Goal: Task Accomplishment & Management: Manage account settings

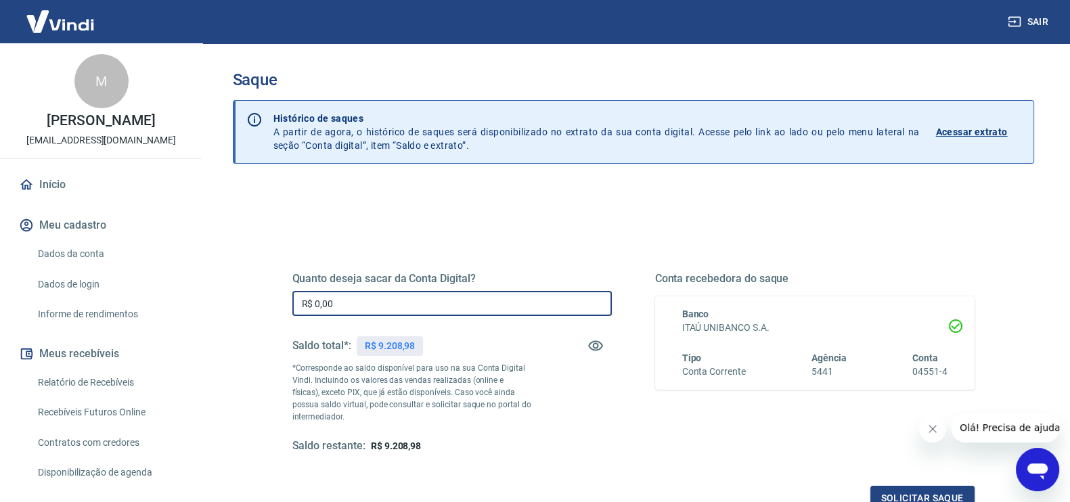
drag, startPoint x: 272, startPoint y: 321, endPoint x: 248, endPoint y: 310, distance: 26.9
click at [223, 327] on div "Saque Histórico de saques A partir de agora, o histórico de saques será disponi…" at bounding box center [634, 306] width 834 height 527
click at [318, 301] on input "R$ 7.000,00" at bounding box center [451, 303] width 319 height 25
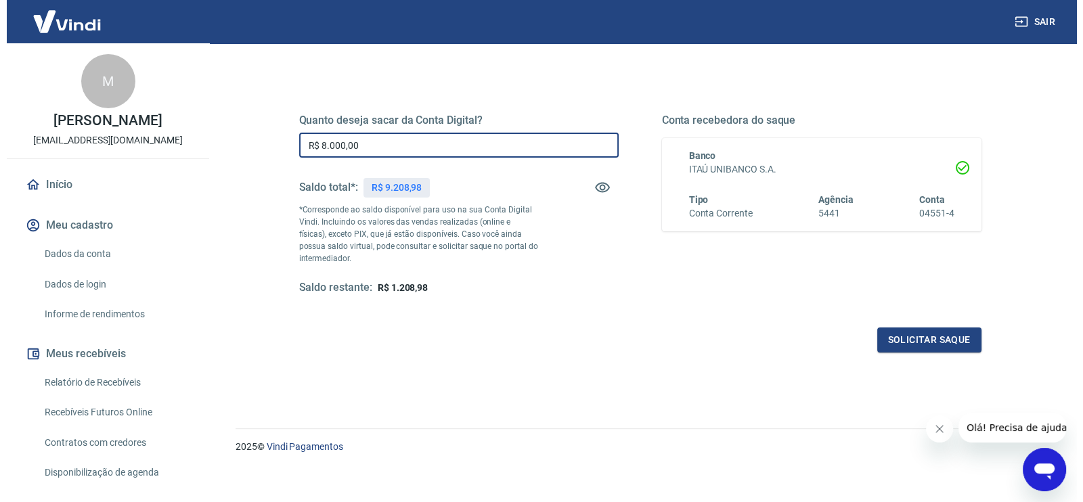
scroll to position [166, 0]
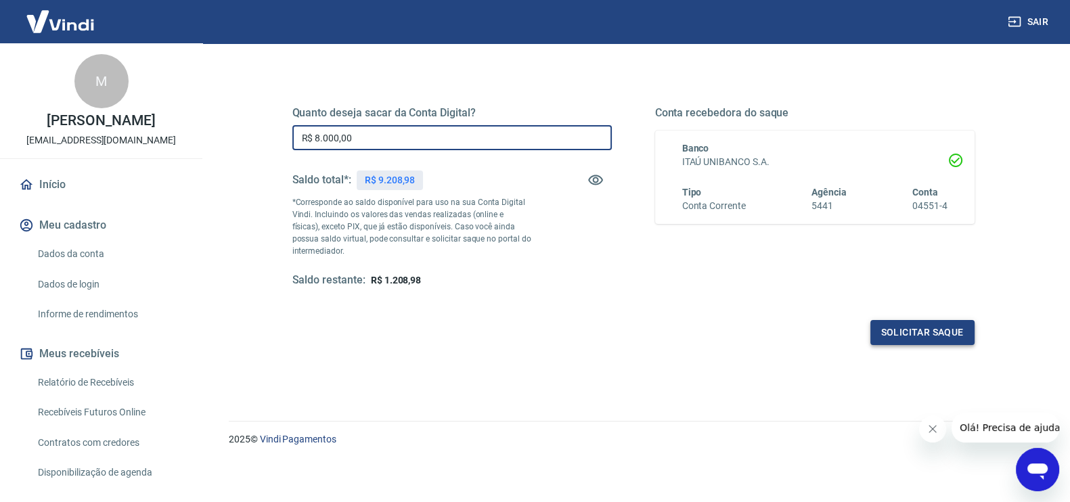
type input "R$ 8.000,00"
click at [887, 333] on button "Solicitar saque" at bounding box center [922, 332] width 104 height 25
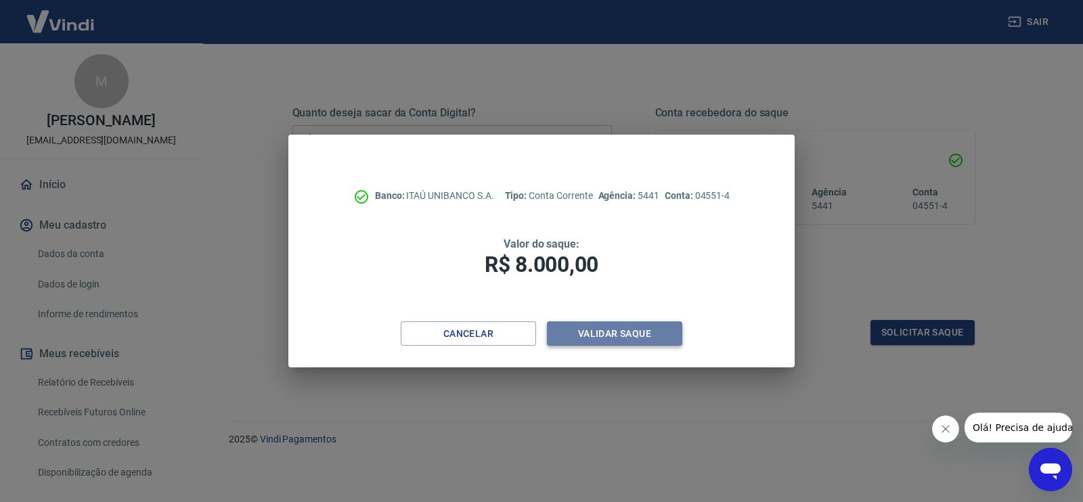
click at [626, 336] on button "Validar saque" at bounding box center [614, 333] width 135 height 25
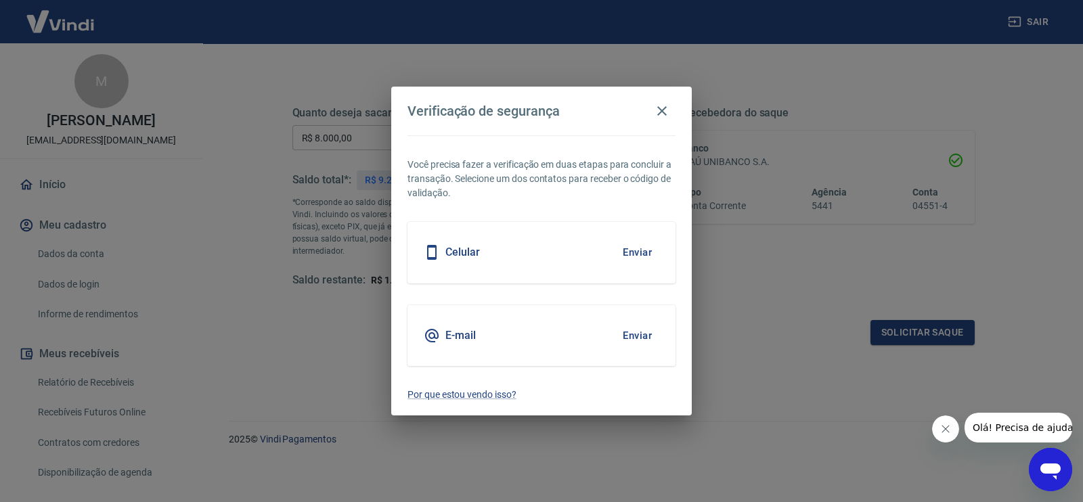
click at [633, 331] on button "Enviar" at bounding box center [637, 335] width 44 height 28
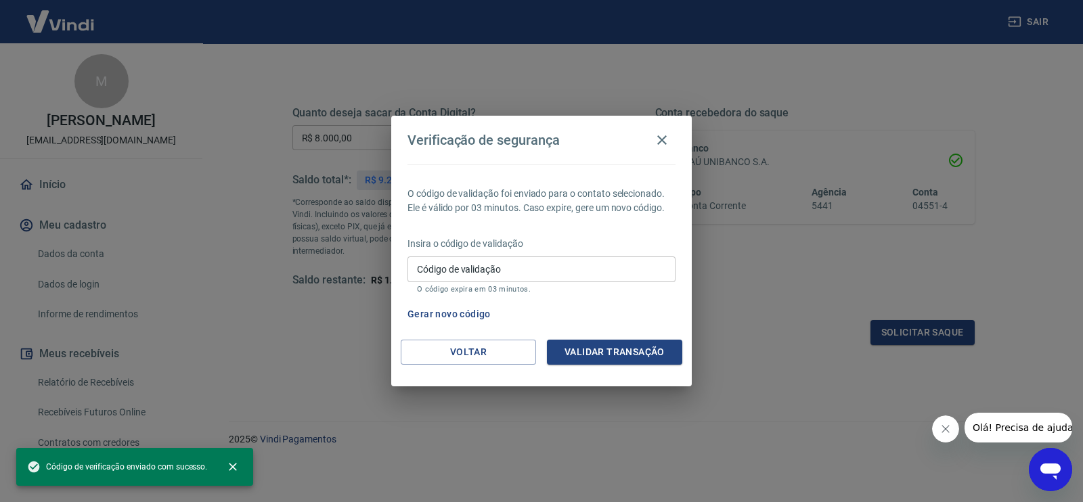
click at [458, 267] on input "Código de validação" at bounding box center [541, 269] width 268 height 25
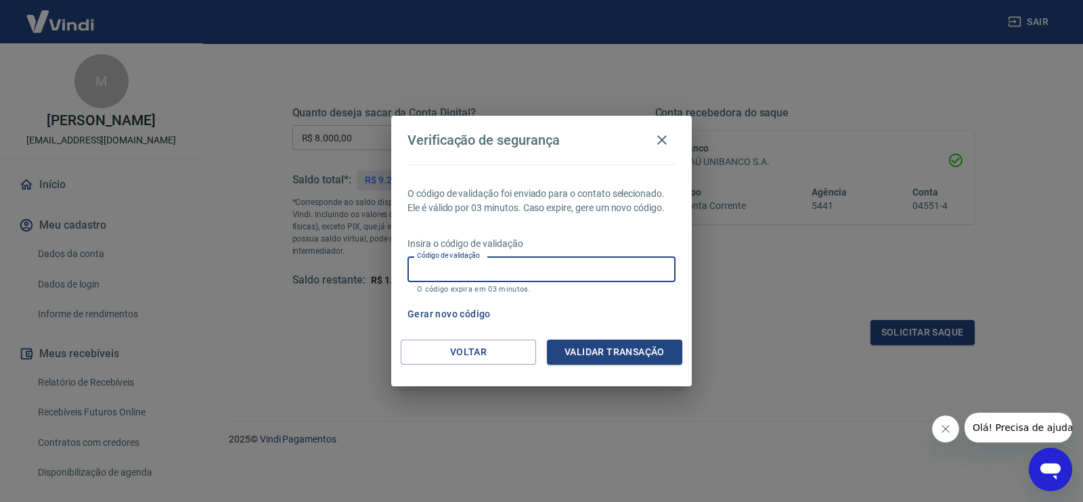
click at [482, 269] on input "Código de validação" at bounding box center [541, 269] width 268 height 25
type input "684253"
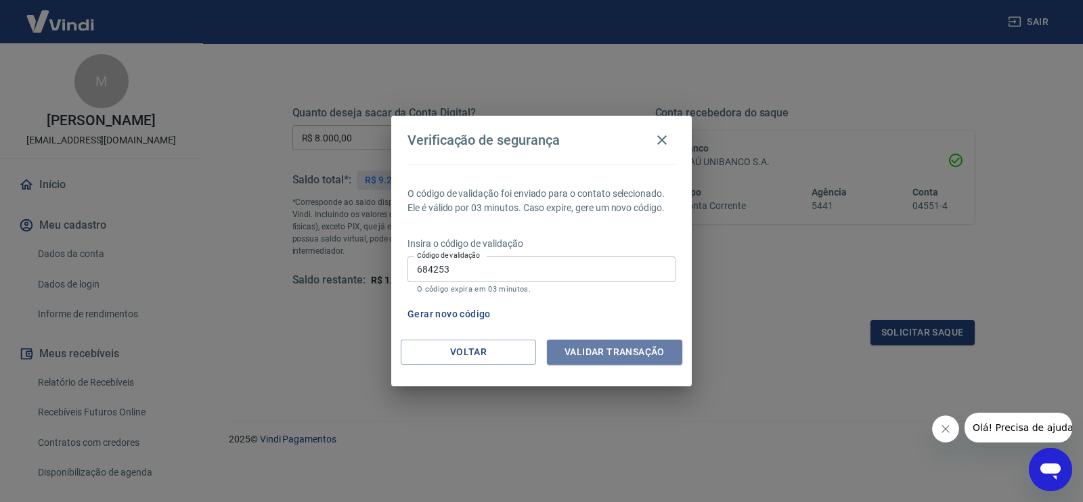
drag, startPoint x: 609, startPoint y: 349, endPoint x: 620, endPoint y: 343, distance: 12.4
click at [610, 350] on button "Validar transação" at bounding box center [614, 352] width 135 height 25
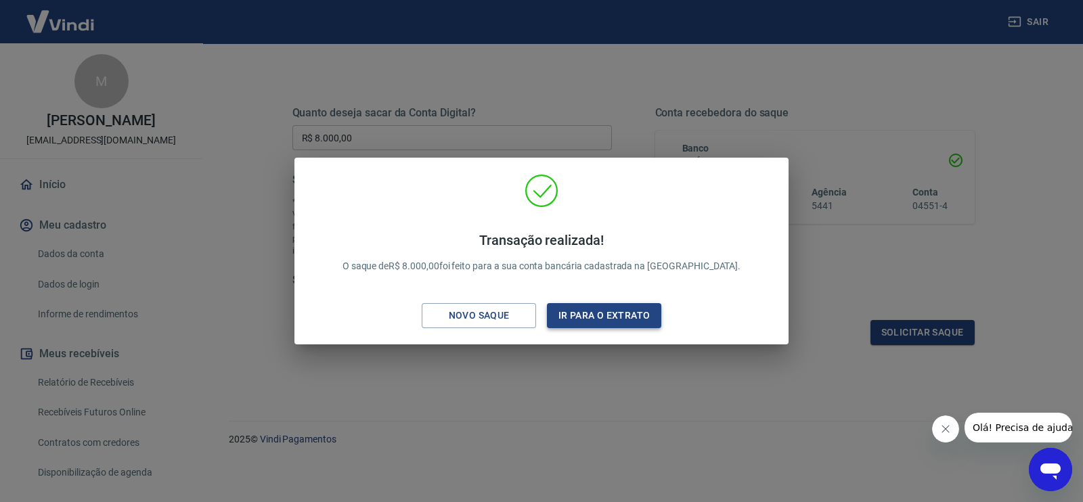
click at [632, 311] on button "Ir para o extrato" at bounding box center [604, 315] width 114 height 25
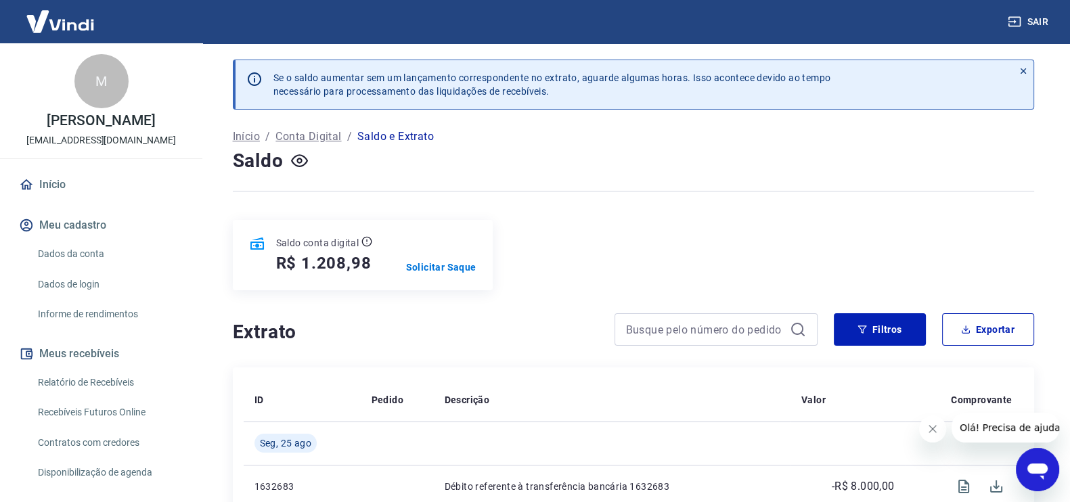
click at [332, 256] on h5 "R$ 1.208,98" at bounding box center [323, 263] width 95 height 22
click at [332, 255] on h5 "R$ 1.208,98" at bounding box center [323, 263] width 95 height 22
copy h5 "1.208,98"
